Goal: Information Seeking & Learning: Learn about a topic

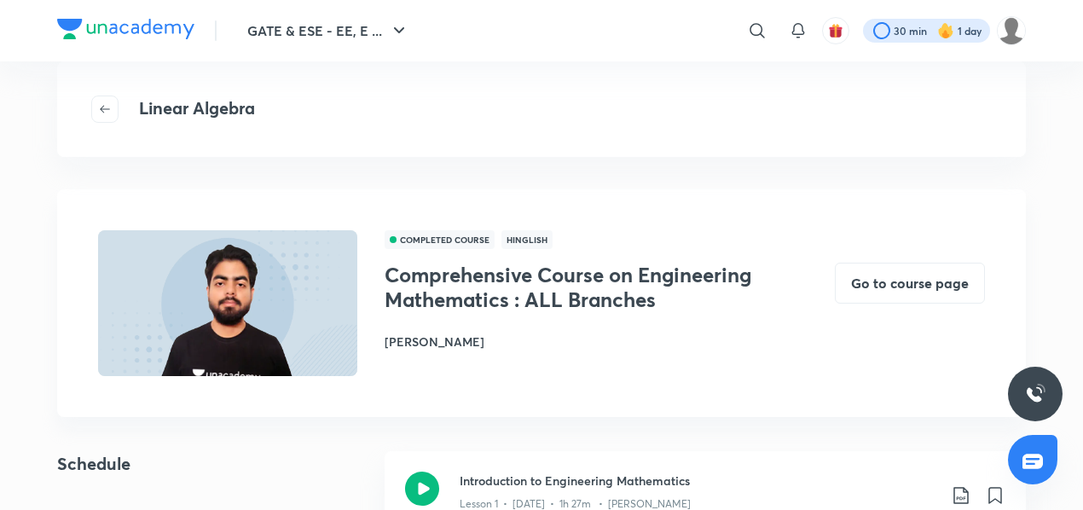
click at [896, 37] on div at bounding box center [926, 31] width 127 height 24
